Goal: Task Accomplishment & Management: Use online tool/utility

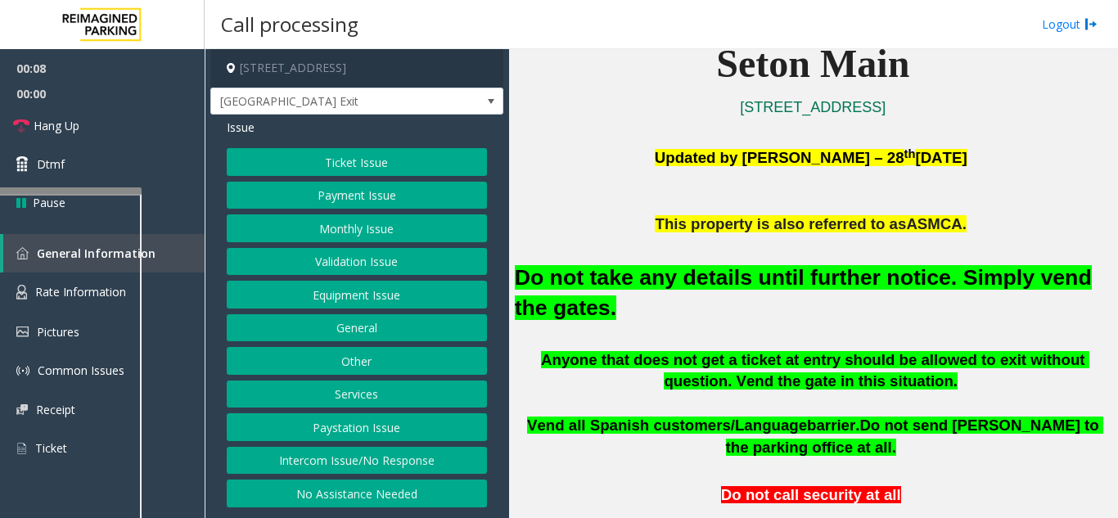
scroll to position [491, 0]
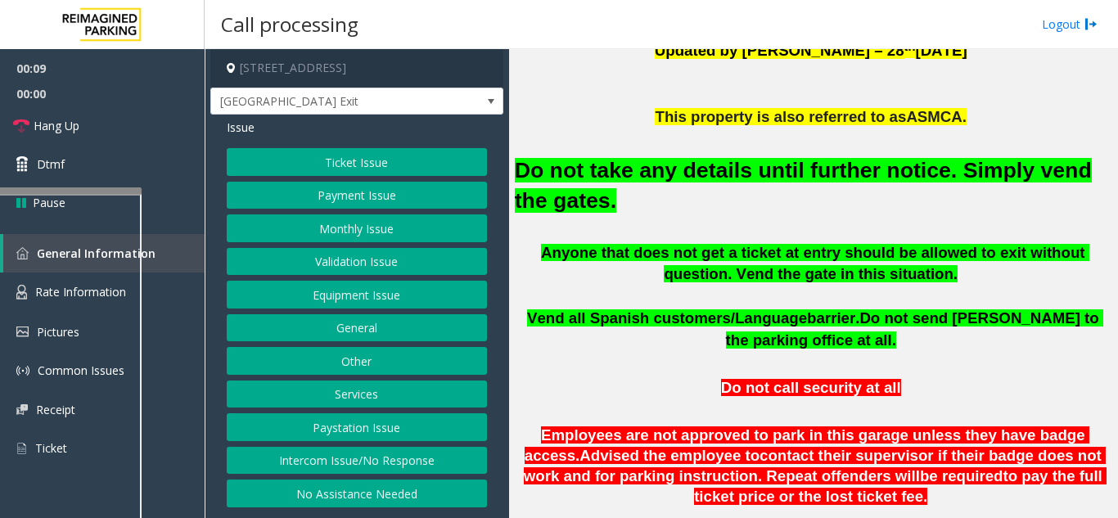
click at [329, 304] on button "Equipment Issue" at bounding box center [357, 295] width 260 height 28
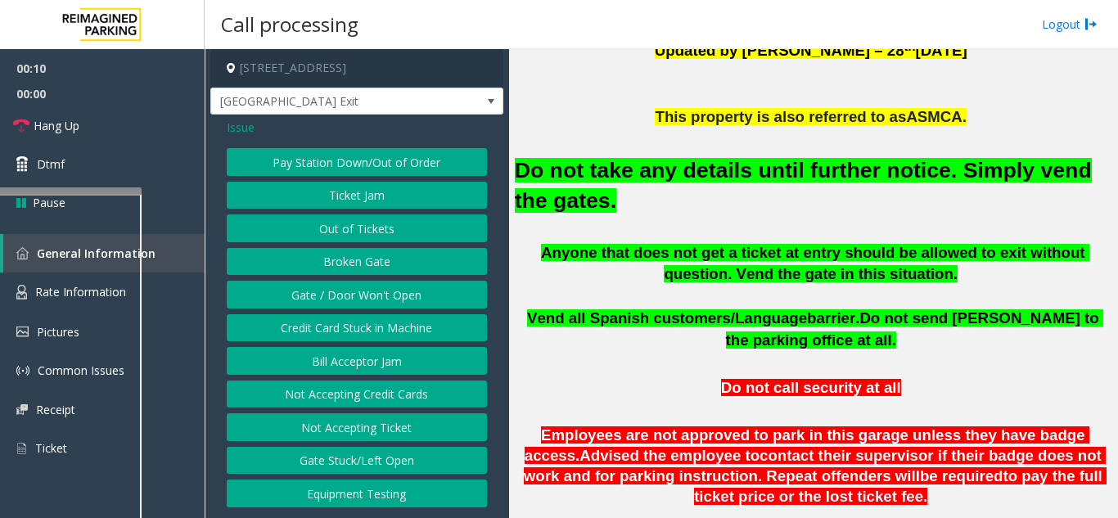
click at [350, 291] on button "Gate / Door Won't Open" at bounding box center [357, 295] width 260 height 28
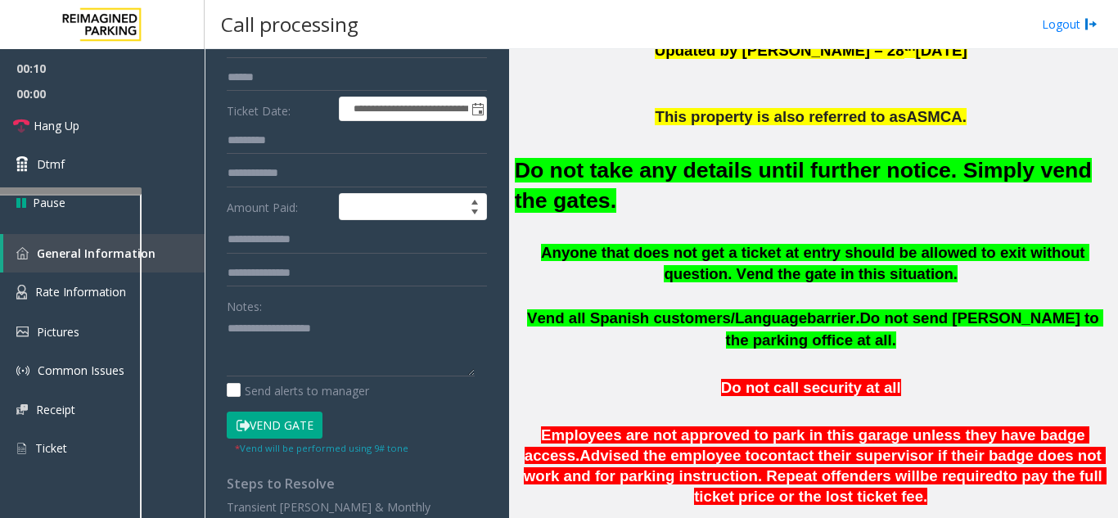
scroll to position [327, 0]
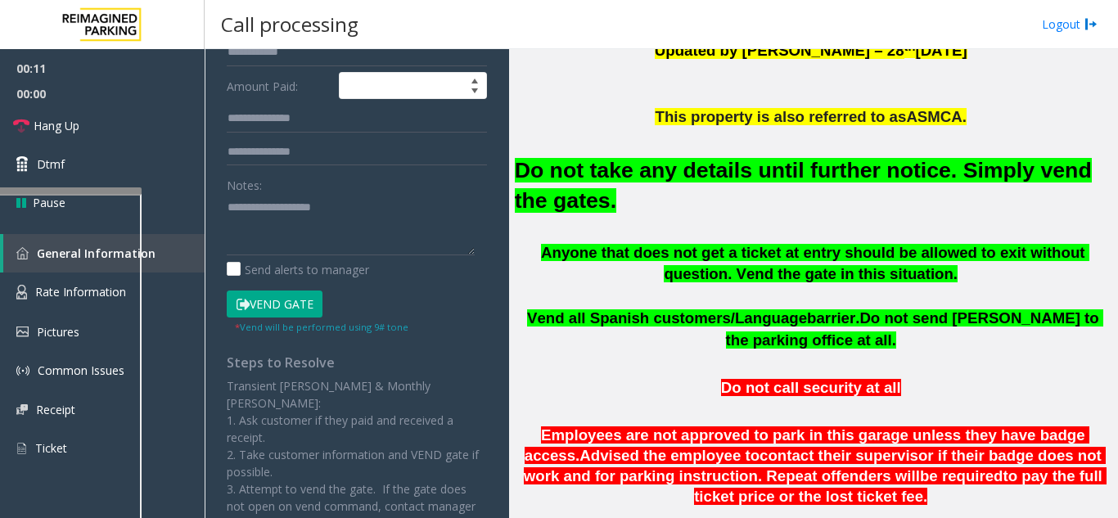
click at [279, 286] on form "**********" at bounding box center [357, 89] width 260 height 492
click at [288, 306] on button "Vend Gate" at bounding box center [275, 305] width 96 height 28
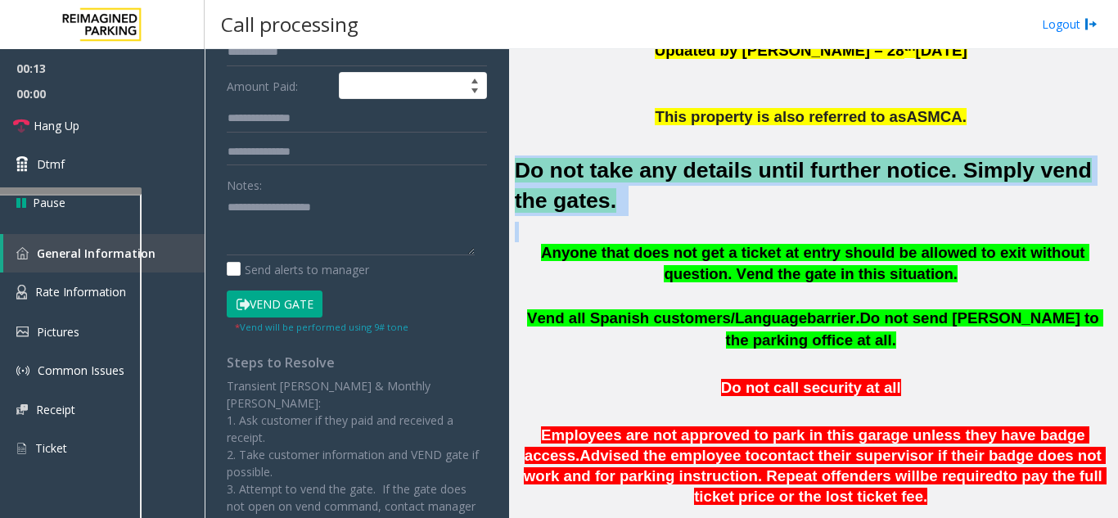
drag, startPoint x: 570, startPoint y: 216, endPoint x: 548, endPoint y: 183, distance: 40.2
click at [518, 176] on div "Do not take any details until further notice. Simply vend the gates." at bounding box center [813, 185] width 597 height 114
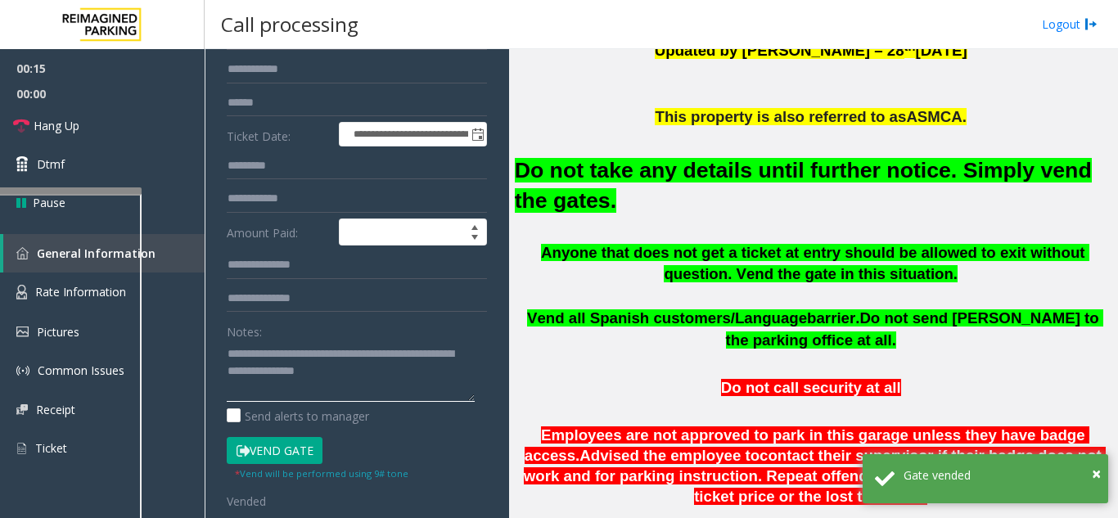
scroll to position [0, 0]
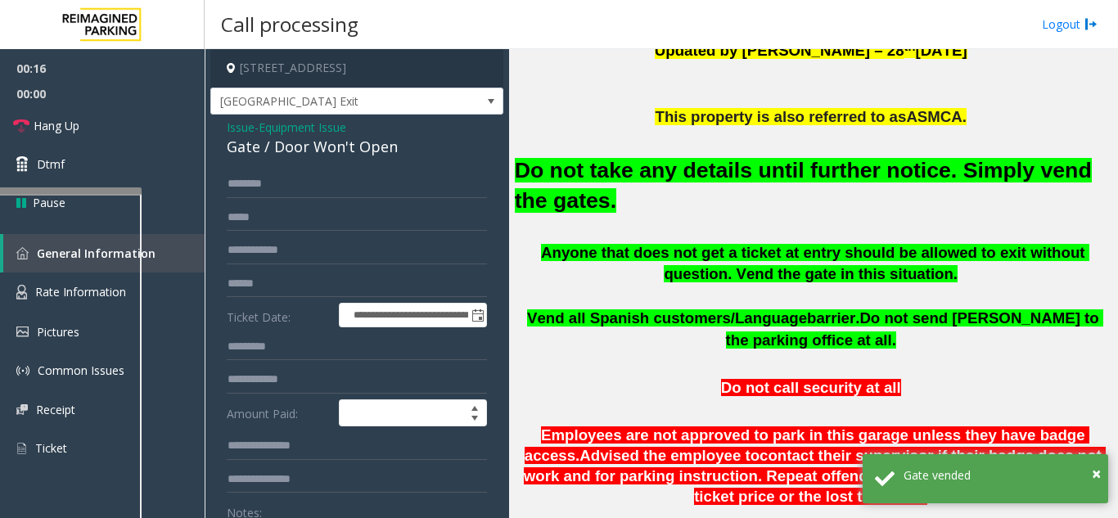
type textarea "**********"
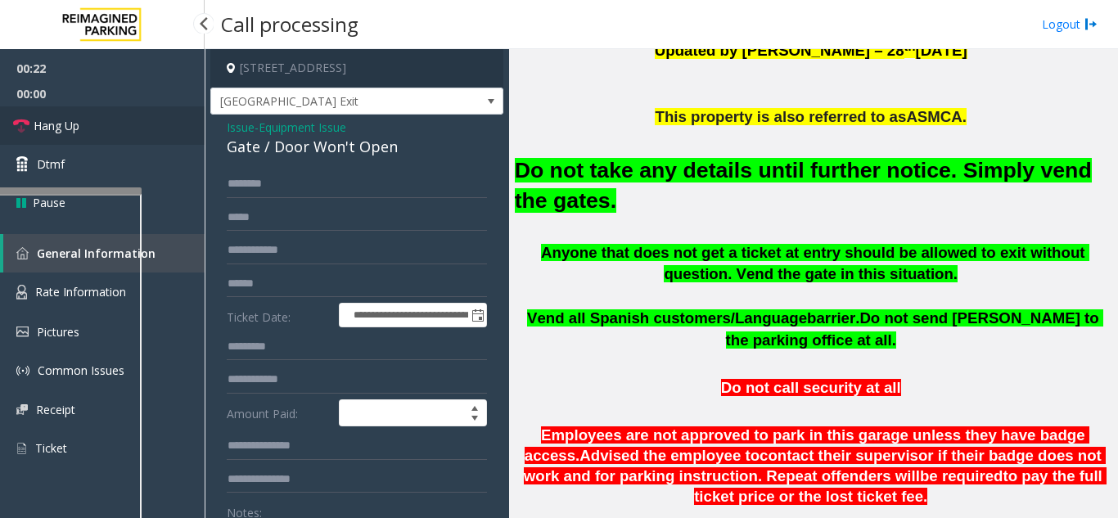
click at [100, 128] on link "Hang Up" at bounding box center [102, 125] width 205 height 38
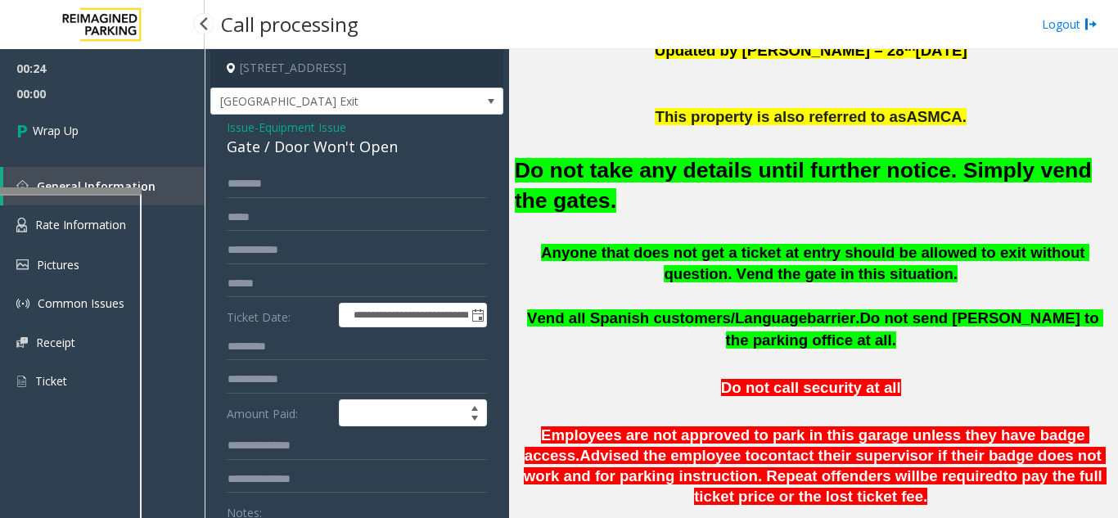
click at [100, 128] on link "Wrap Up" at bounding box center [102, 130] width 205 height 48
